Goal: Task Accomplishment & Management: Complete application form

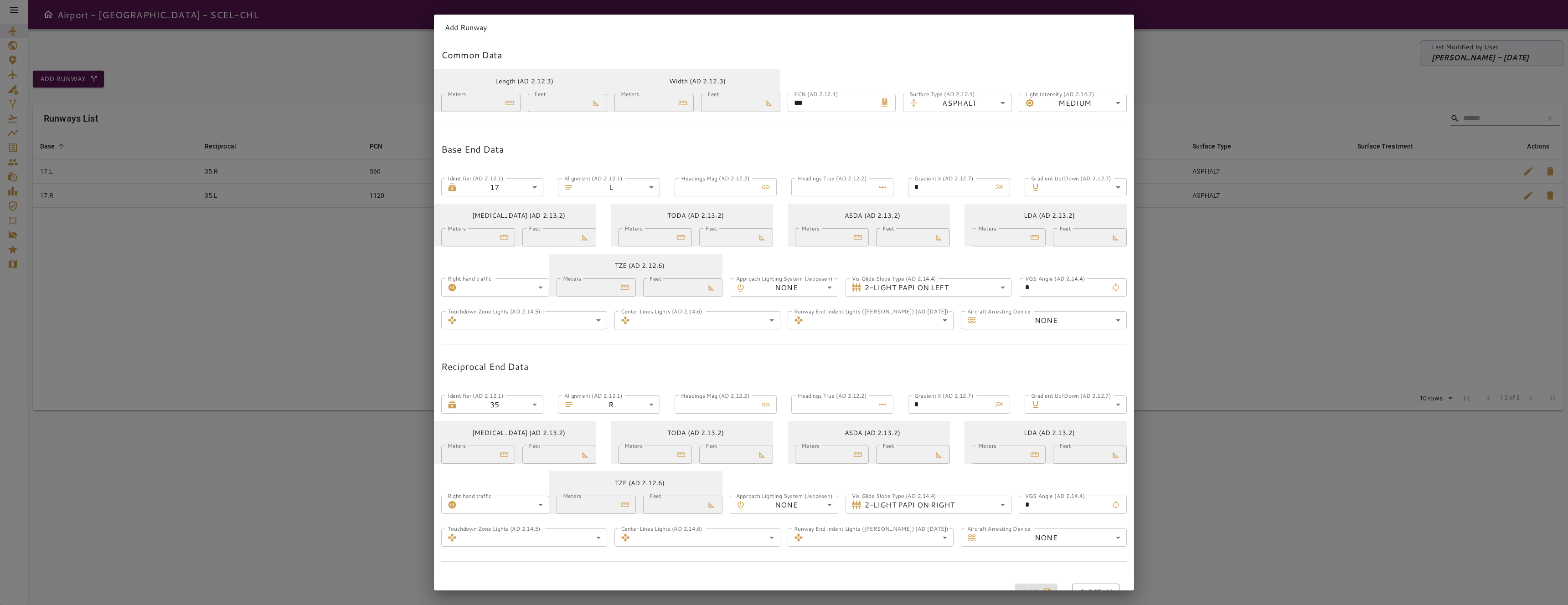
click at [354, 324] on div "Add Runway Common Data Length (AD 2.12.3) Meters **** Meters Feet ***** Feet Wi…" at bounding box center [784, 302] width 1568 height 605
click at [1173, 270] on div "Add Runway Common Data Length (AD 2.12.3) Meters **** Meters Feet ***** Feet Wi…" at bounding box center [784, 302] width 1568 height 605
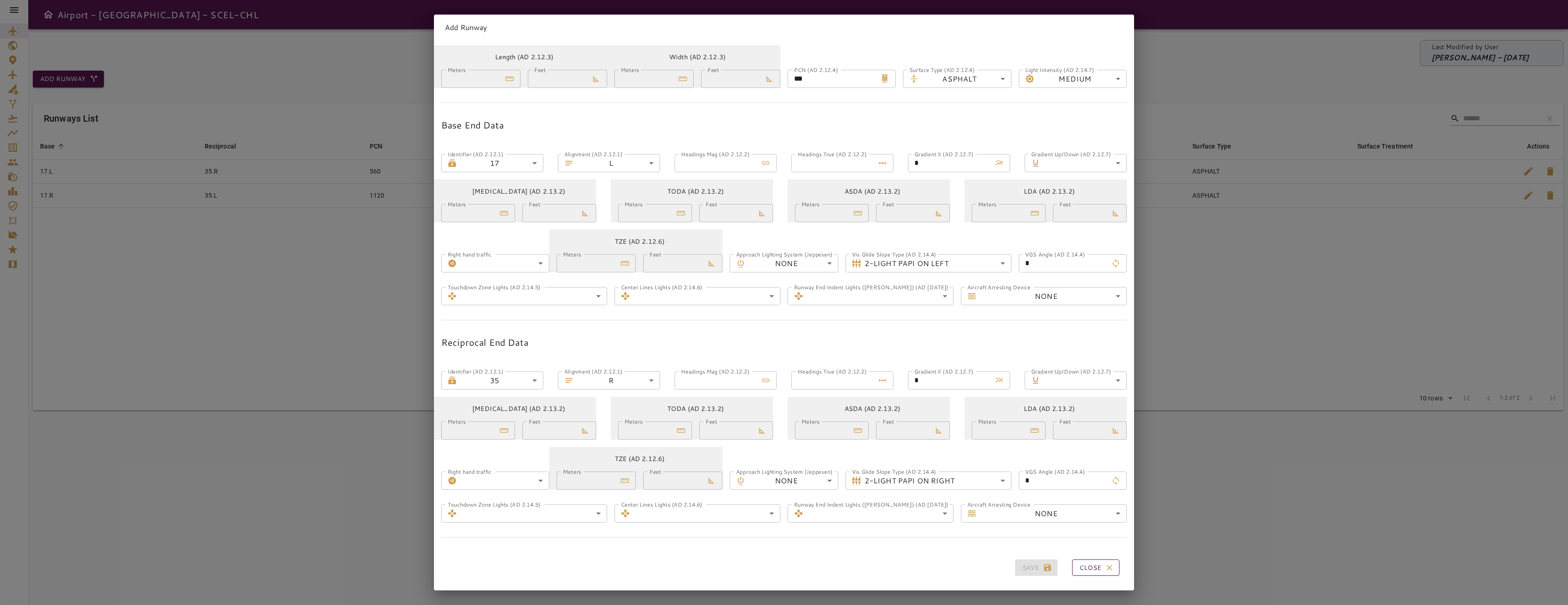
click at [1079, 566] on button "Close" at bounding box center [1096, 568] width 47 height 17
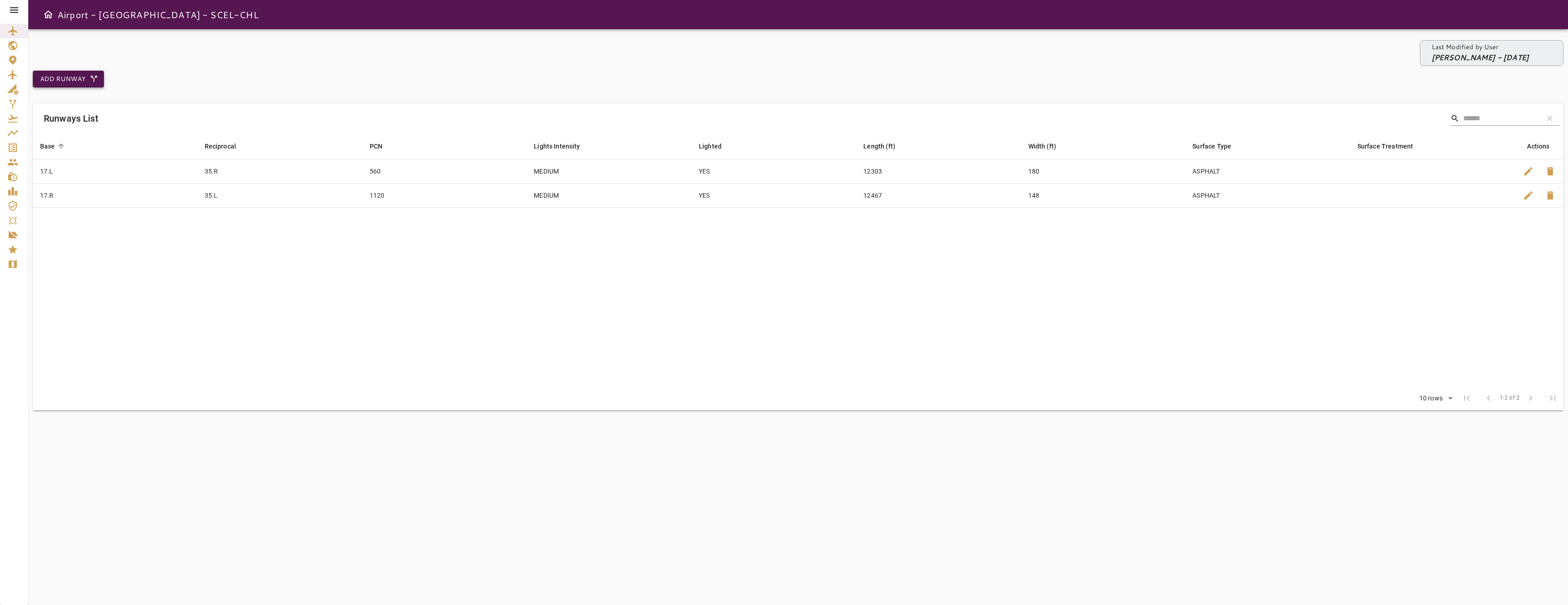
click at [83, 77] on button "Add Runway" at bounding box center [68, 79] width 71 height 17
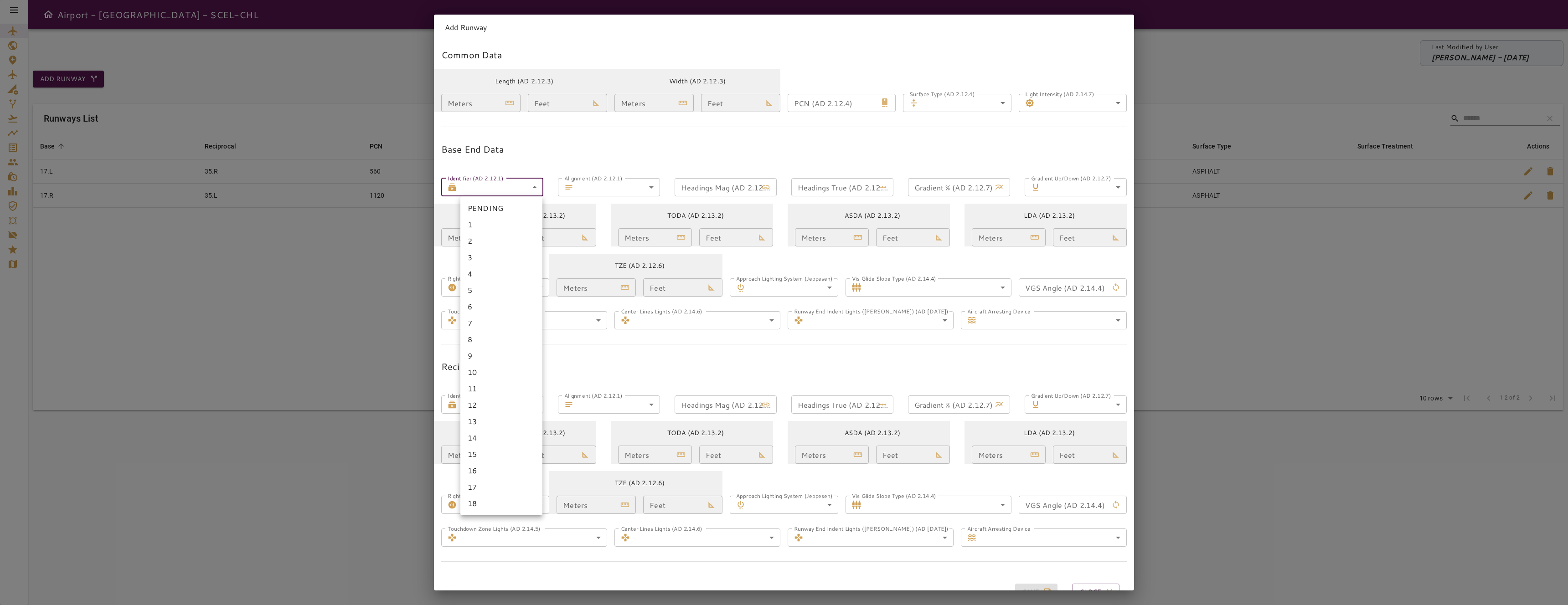
click at [533, 188] on body "Airport - Runway - SCEL-CHL Last Modified by User [PERSON_NAME] - [DATE] Add Ru…" at bounding box center [784, 302] width 1568 height 605
click at [500, 222] on li "1" at bounding box center [501, 225] width 82 height 16
type input "*"
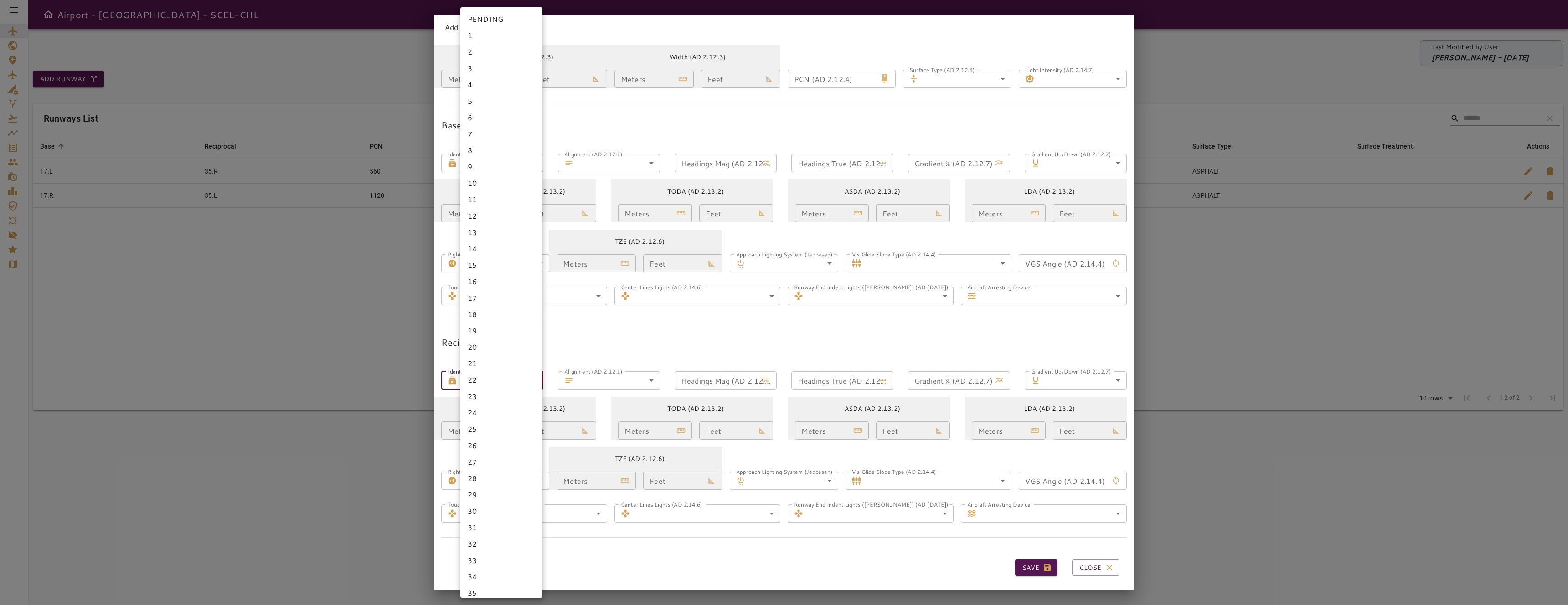
click at [515, 375] on body "Airport - Runway - SCEL-CHL Last Modified by User [PERSON_NAME] - [DATE] Add Ru…" at bounding box center [784, 302] width 1568 height 605
click at [496, 246] on li "14" at bounding box center [501, 248] width 82 height 16
type input "**"
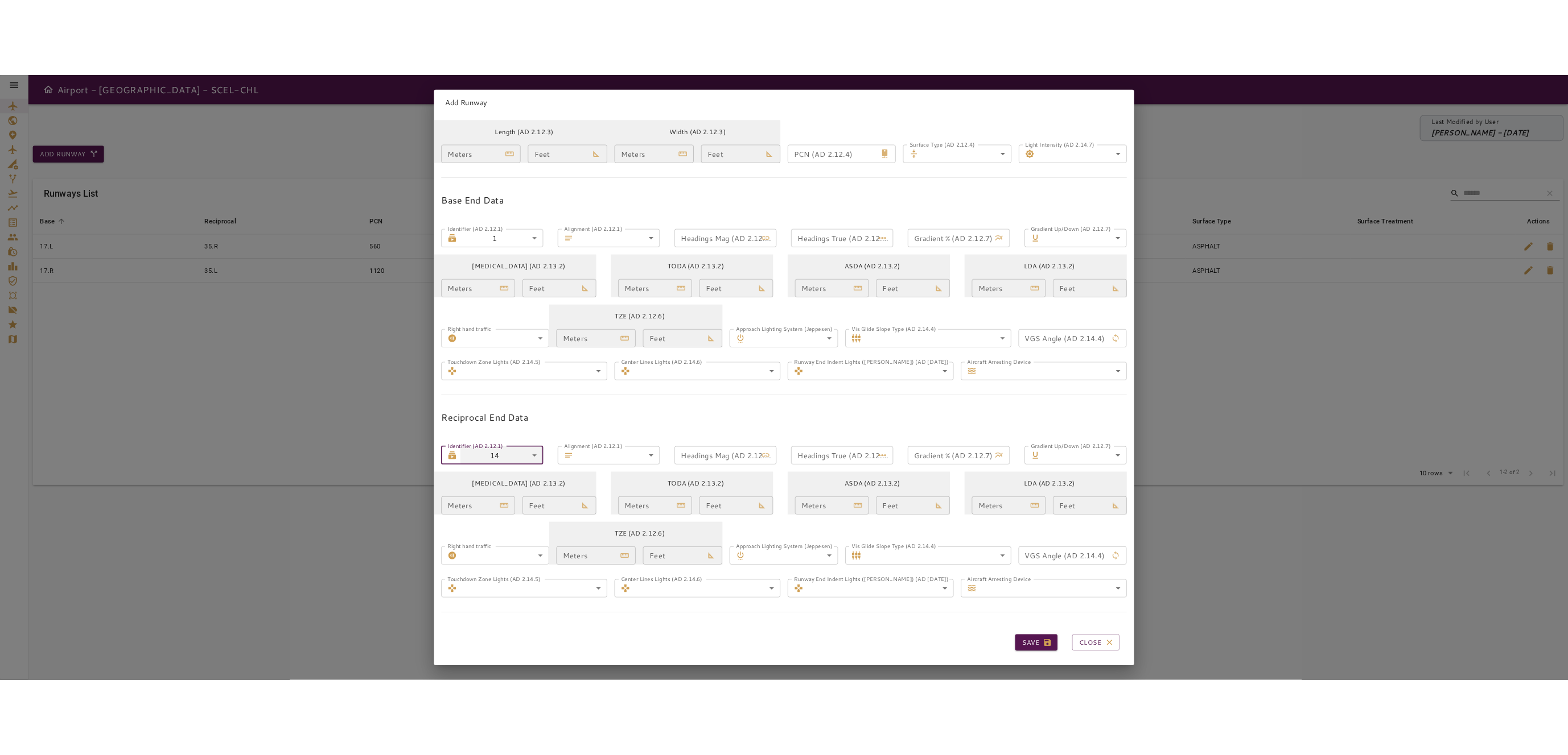
scroll to position [39, 0]
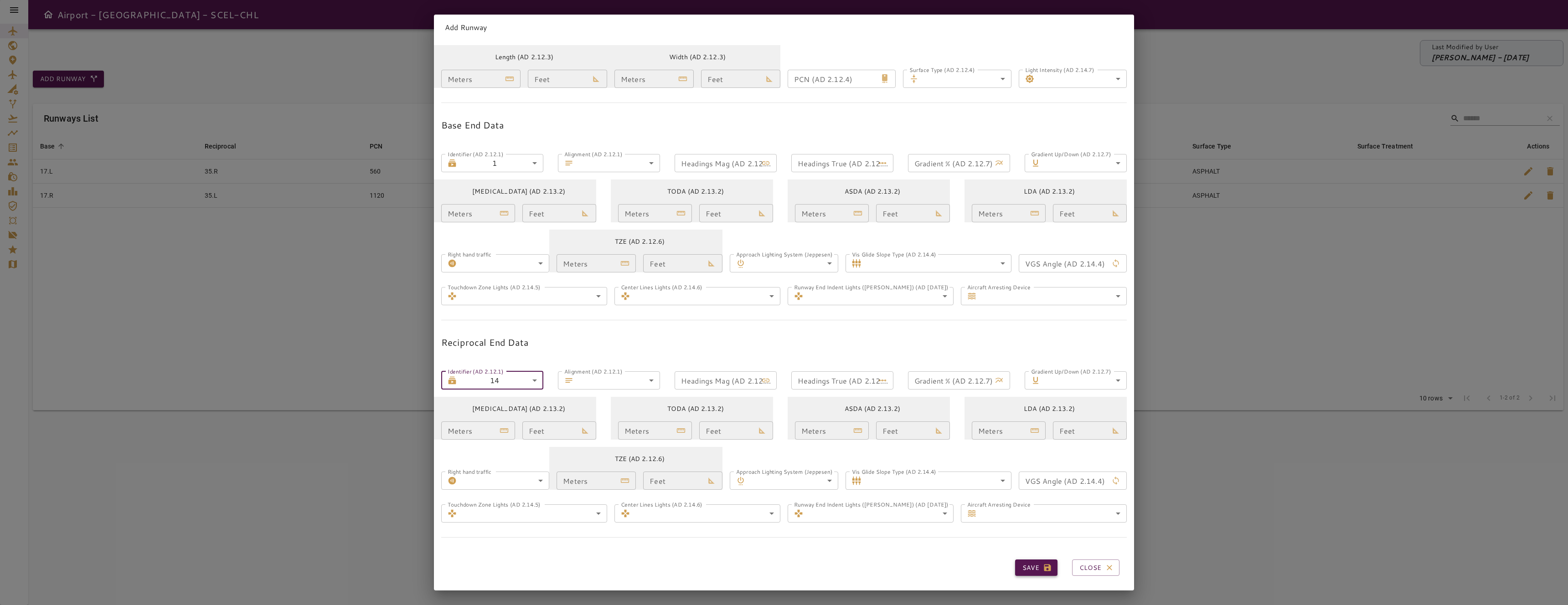
click at [1045, 565] on icon "button" at bounding box center [1048, 568] width 7 height 7
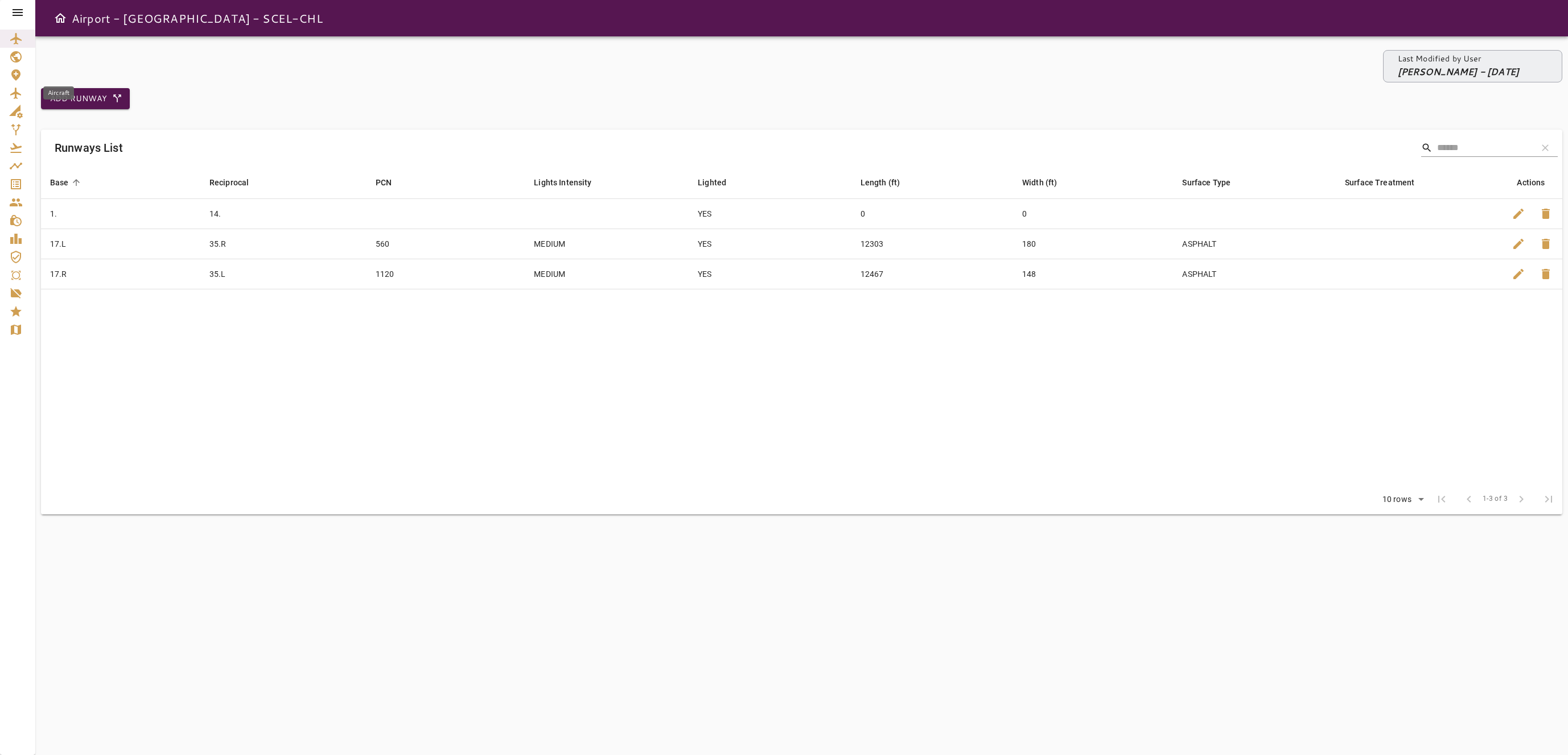
click at [62, 96] on div "Aircraft" at bounding box center [59, 93] width 30 height 13
click at [103, 102] on button "Add Runway" at bounding box center [85, 99] width 89 height 21
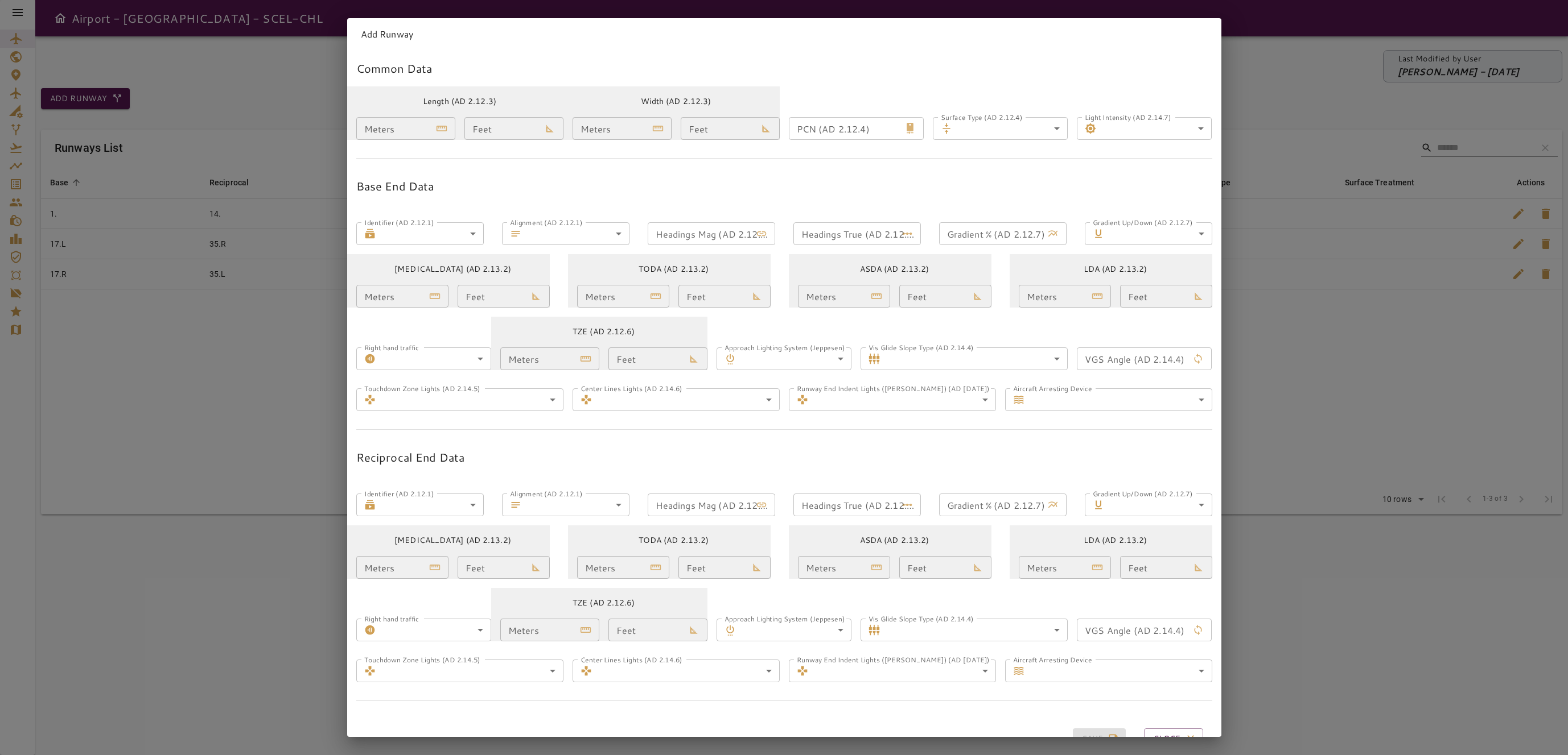
click at [434, 226] on label "Identifier (AD 2.12.1)" at bounding box center [398, 222] width 69 height 10
click at [448, 237] on body "Airport - Runway - SCEL-CHL Last Modified by User [PERSON_NAME] - [DATE] Add Ru…" at bounding box center [784, 378] width 1568 height 755
click at [411, 284] on li "1" at bounding box center [430, 280] width 103 height 21
type input "*"
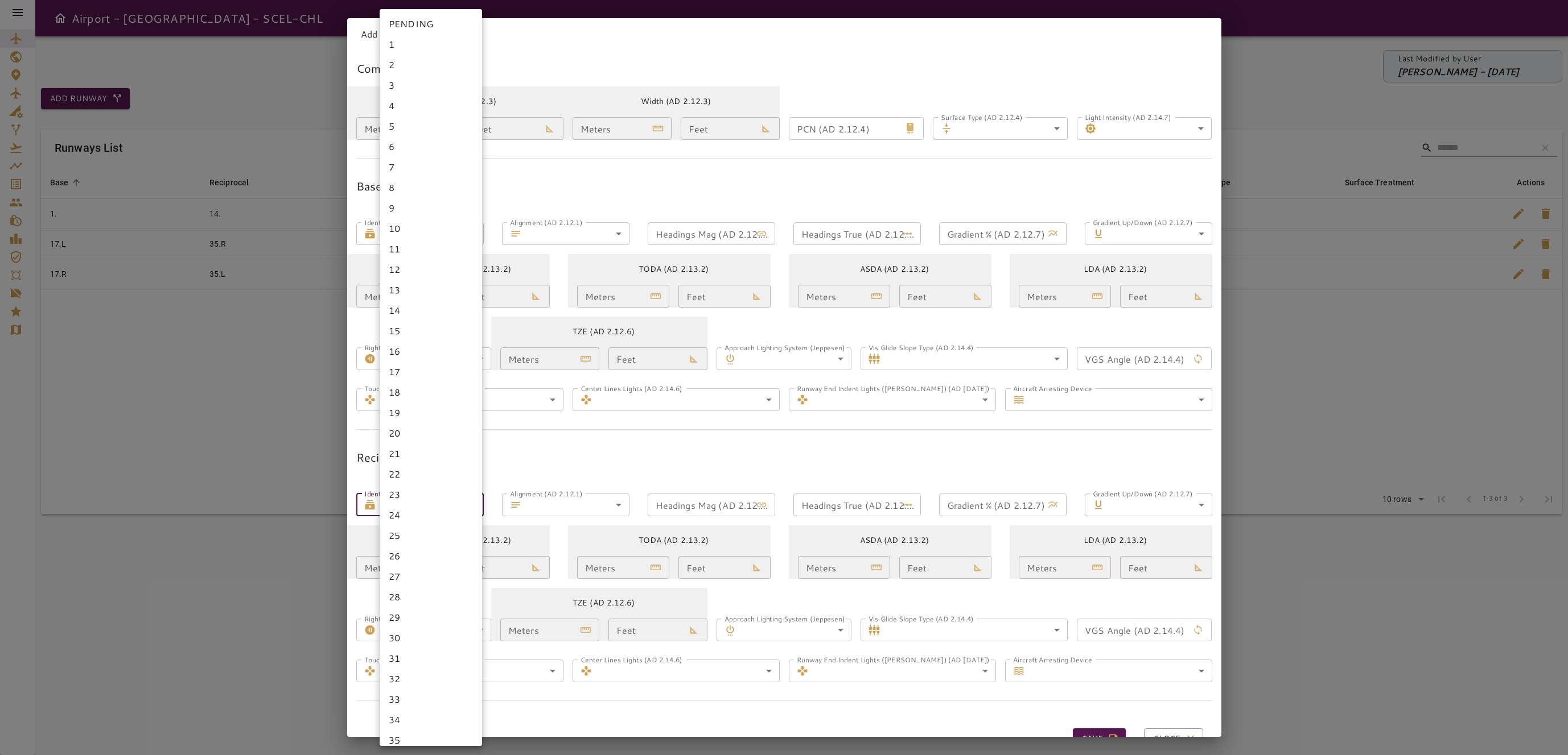
click at [451, 507] on body "Airport - Runway - SCEL-CHL Last Modified by User [PERSON_NAME] - [DATE] Add Ru…" at bounding box center [784, 378] width 1568 height 755
click at [423, 66] on li "2" at bounding box center [430, 65] width 103 height 21
type input "*"
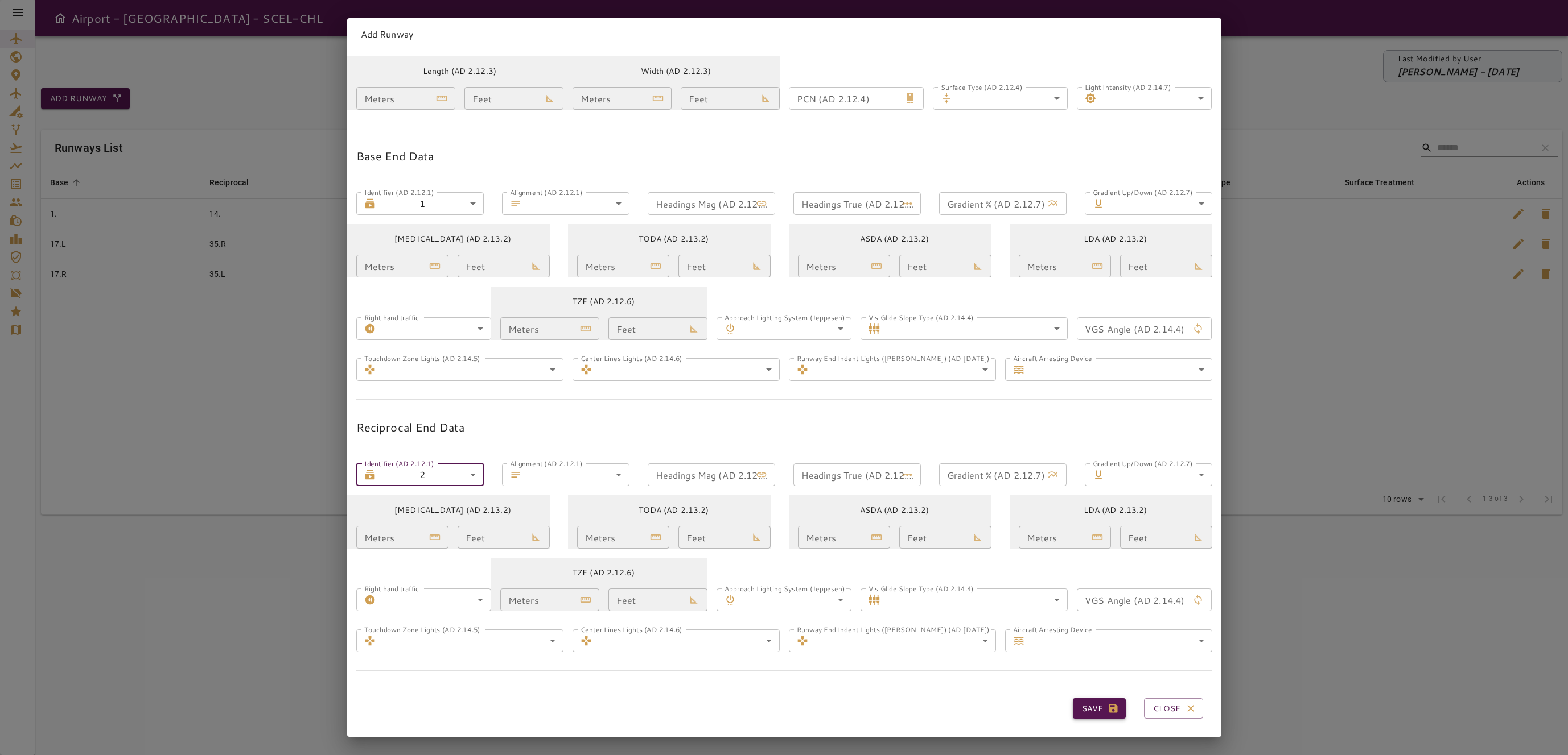
click at [1090, 700] on button "Save" at bounding box center [1100, 709] width 53 height 21
